Goal: Navigation & Orientation: Find specific page/section

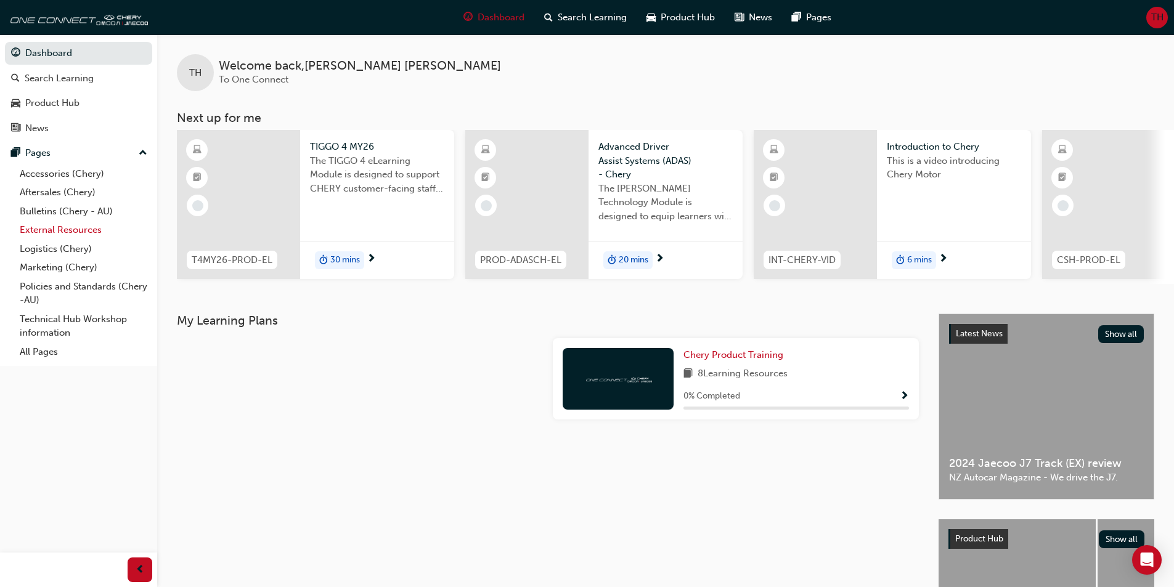
click at [38, 228] on link "External Resources" at bounding box center [83, 230] width 137 height 19
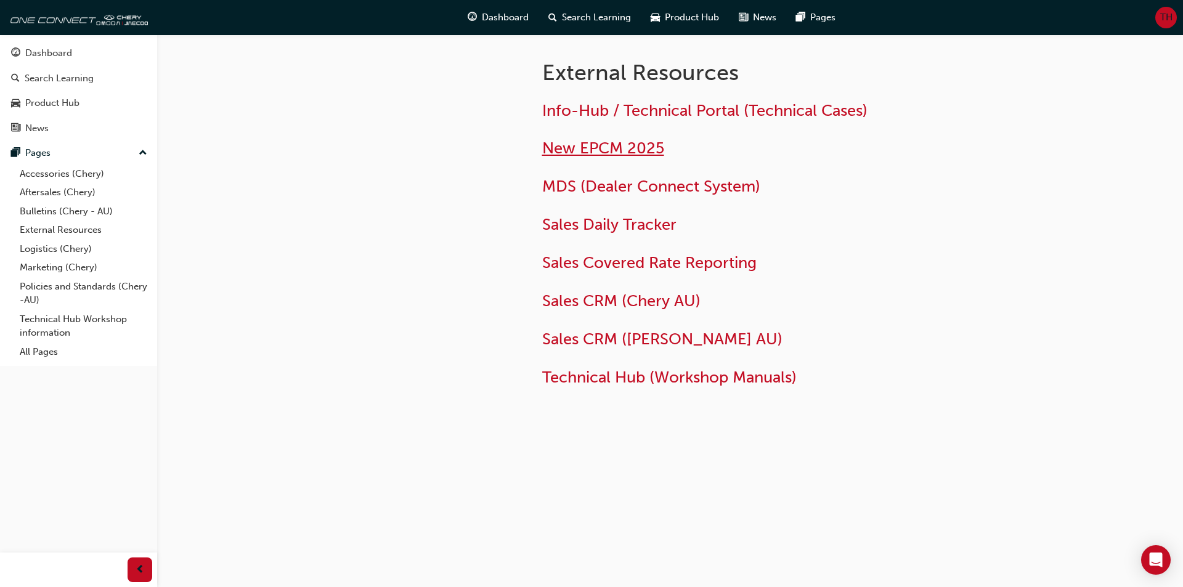
click at [595, 149] on span "New EPCM 2025" at bounding box center [603, 148] width 122 height 19
